Goal: Transaction & Acquisition: Purchase product/service

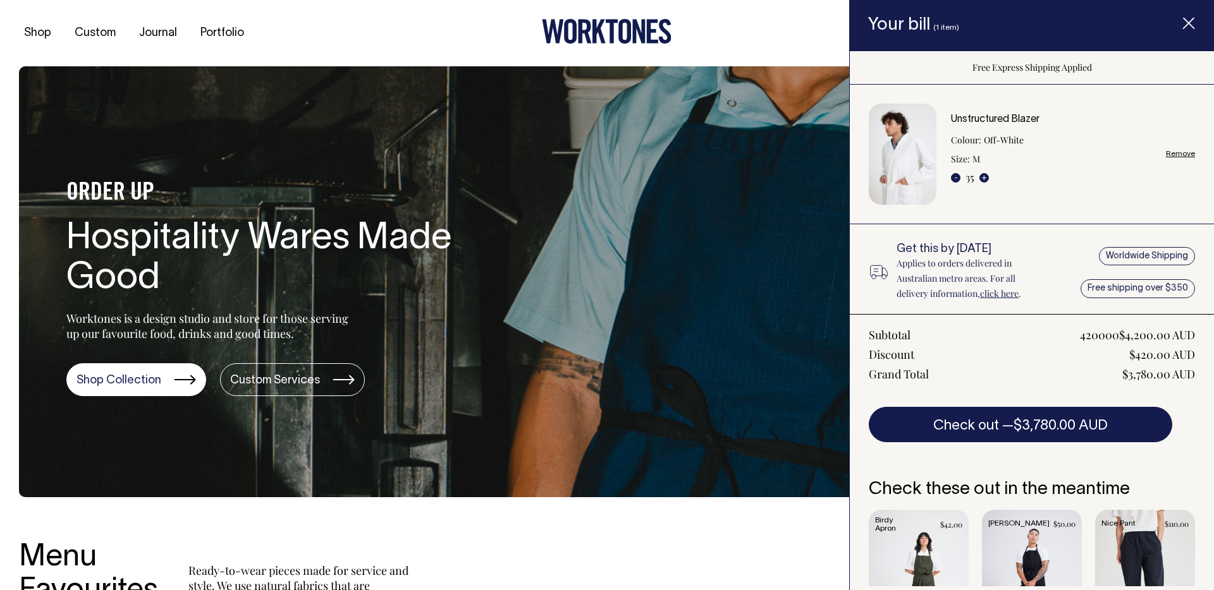
click at [1183, 151] on link "Remove" at bounding box center [1180, 154] width 29 height 8
click at [1181, 153] on link "Remove" at bounding box center [1180, 154] width 29 height 8
click at [1179, 154] on link "Remove" at bounding box center [1180, 154] width 29 height 8
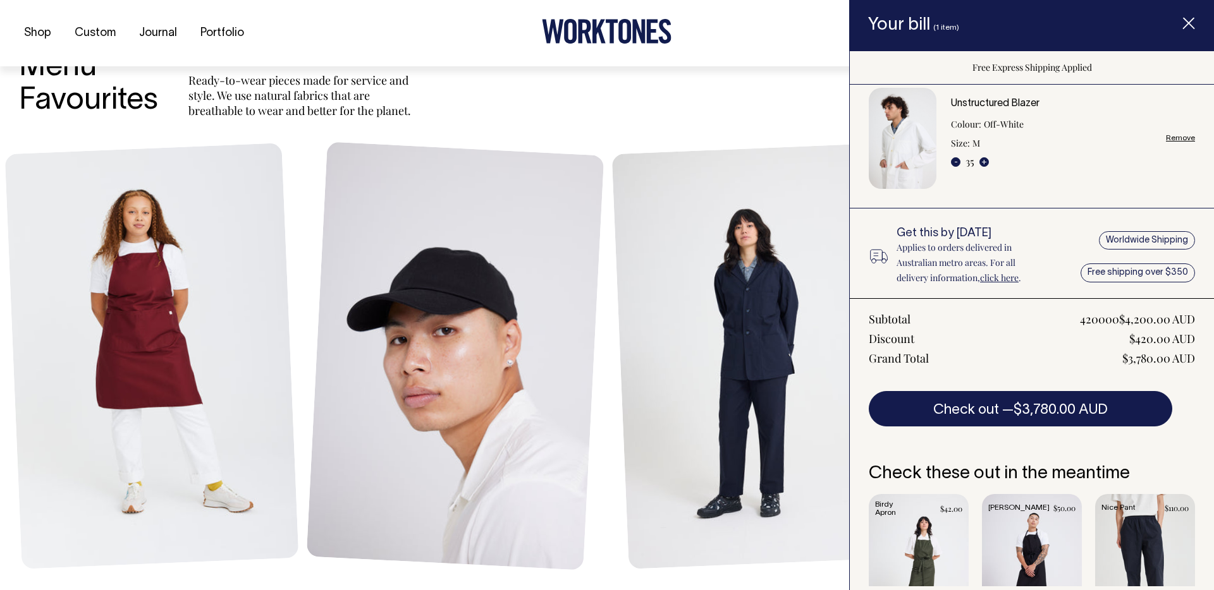
scroll to position [491, 0]
click at [1189, 20] on icon "Item added to your cart" at bounding box center [1188, 24] width 13 height 13
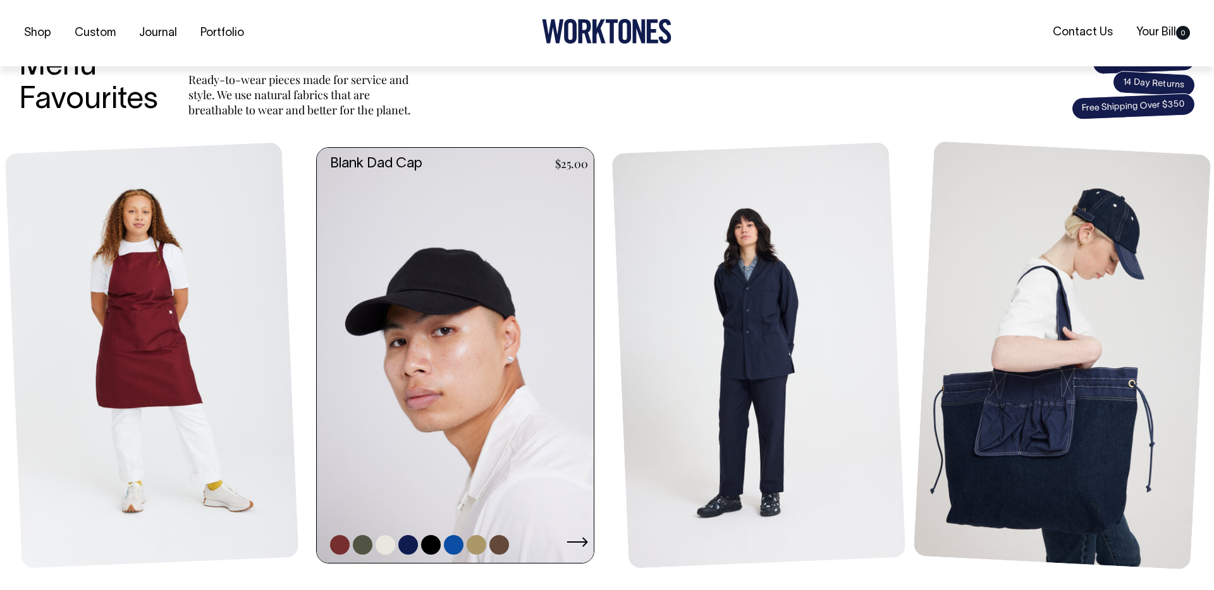
click at [513, 300] on link at bounding box center [459, 355] width 284 height 415
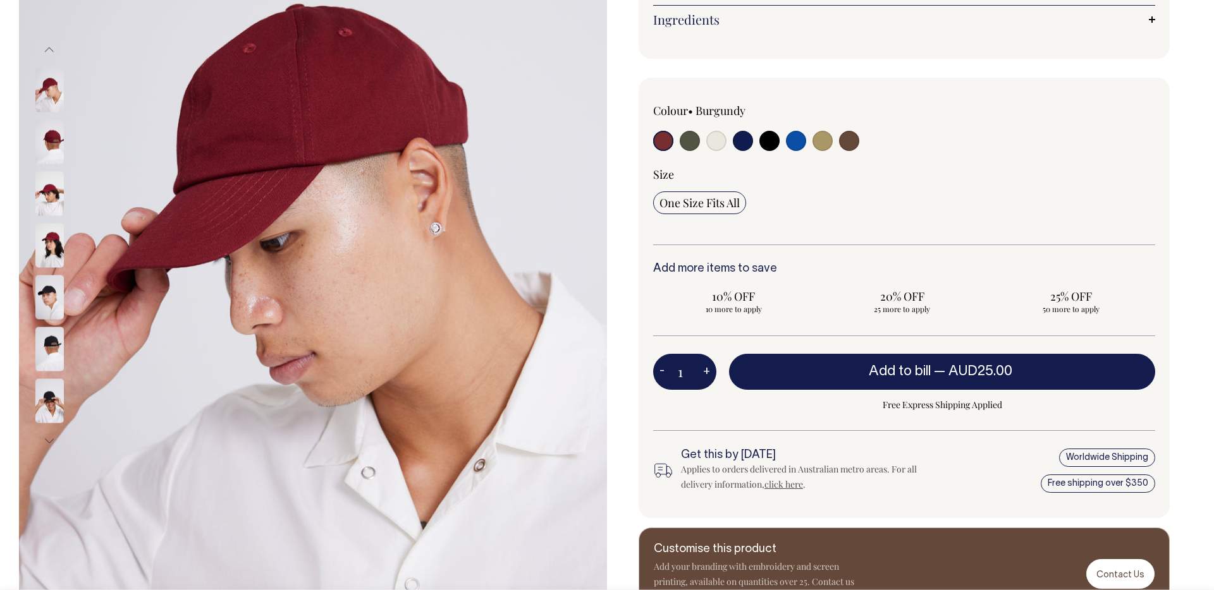
click at [717, 135] on input "radio" at bounding box center [716, 141] width 20 height 20
radio input "true"
select select "Natural"
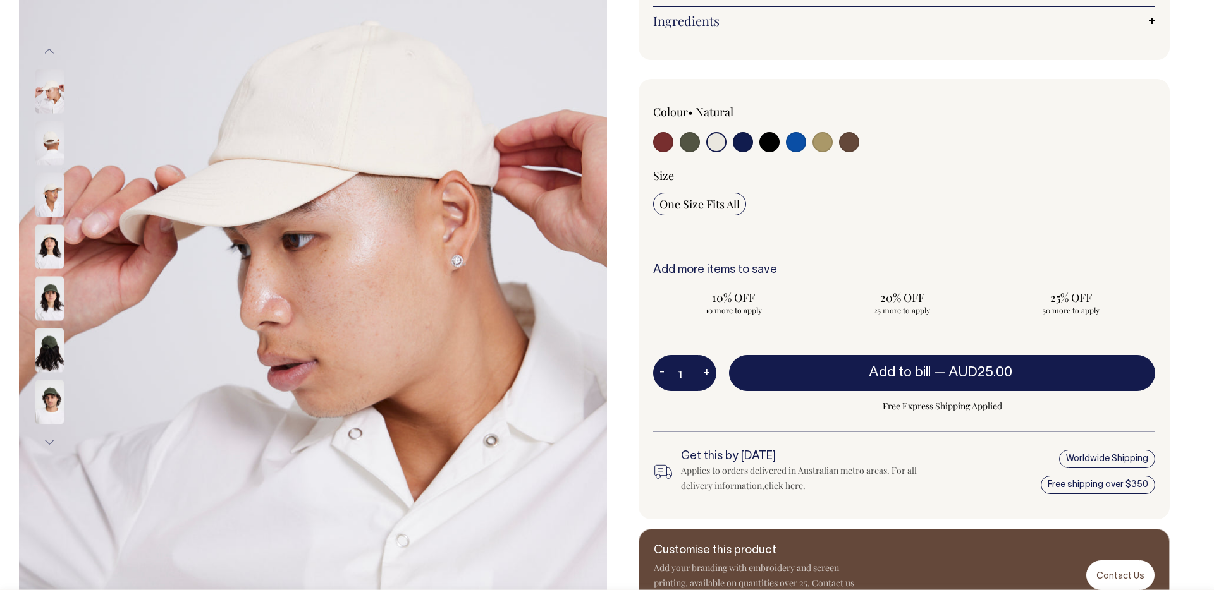
click at [688, 379] on input "1" at bounding box center [684, 372] width 63 height 35
type input "20"
radio input "true"
type input "20"
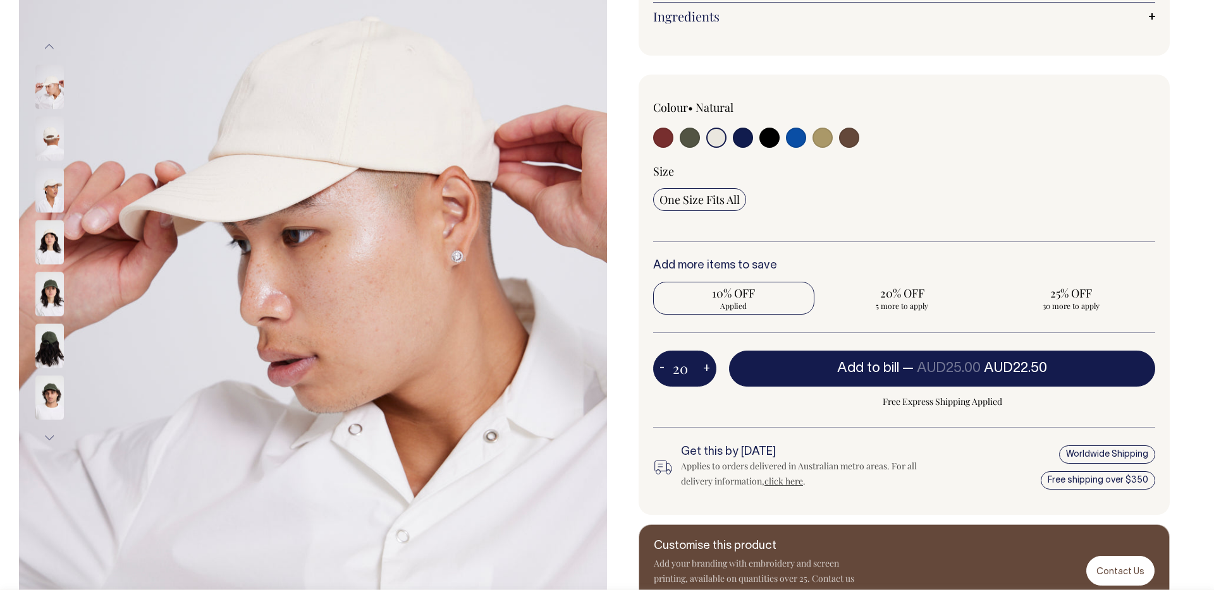
scroll to position [265, 0]
